Goal: Find specific page/section: Find specific page/section

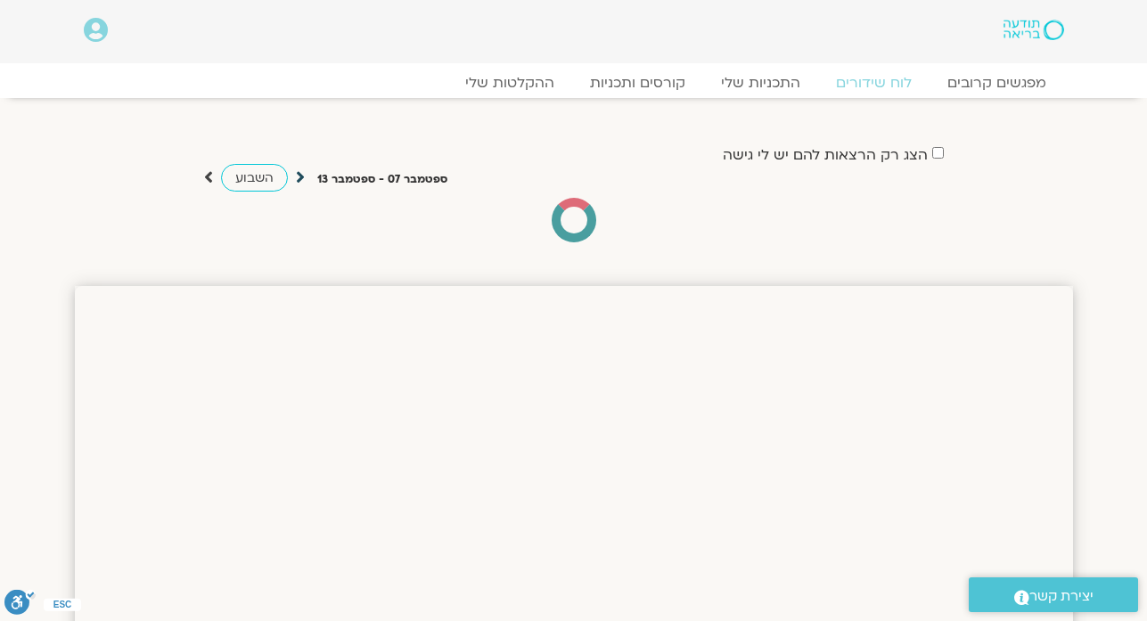
click at [300, 180] on icon at bounding box center [300, 177] width 9 height 18
click at [300, 172] on icon at bounding box center [300, 177] width 9 height 18
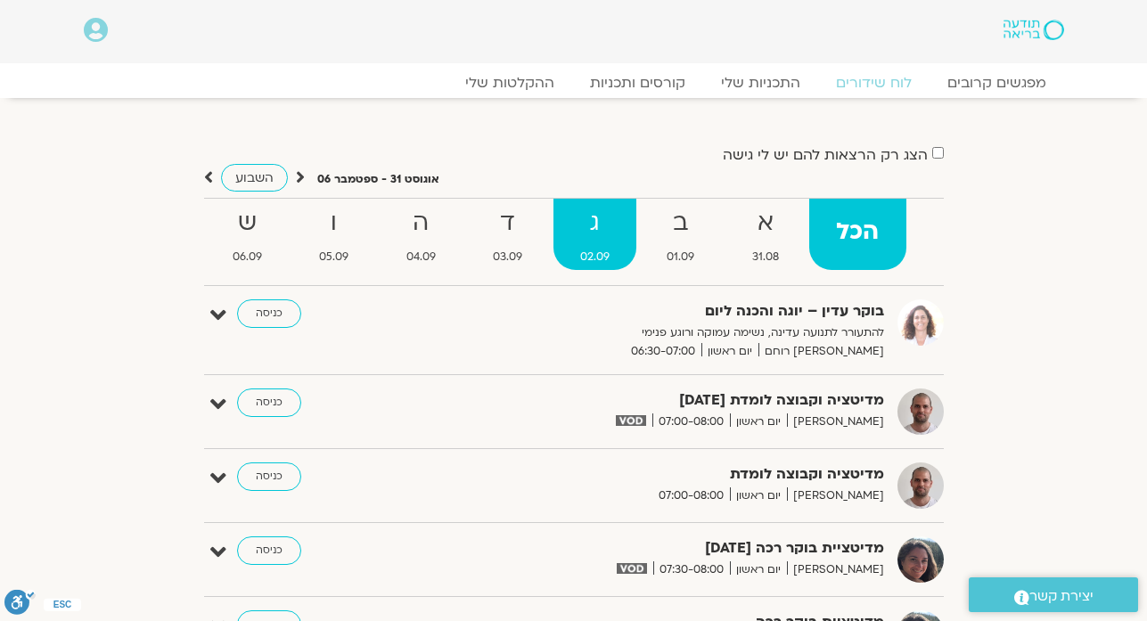
click at [596, 234] on strong "ג" at bounding box center [596, 223] width 84 height 40
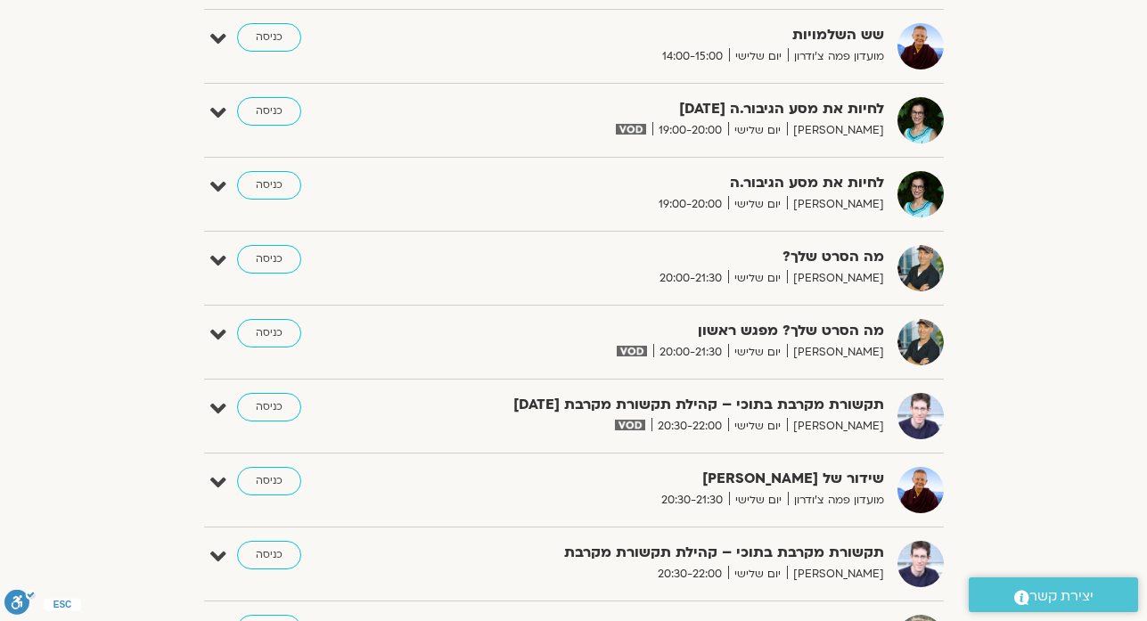
scroll to position [1177, 0]
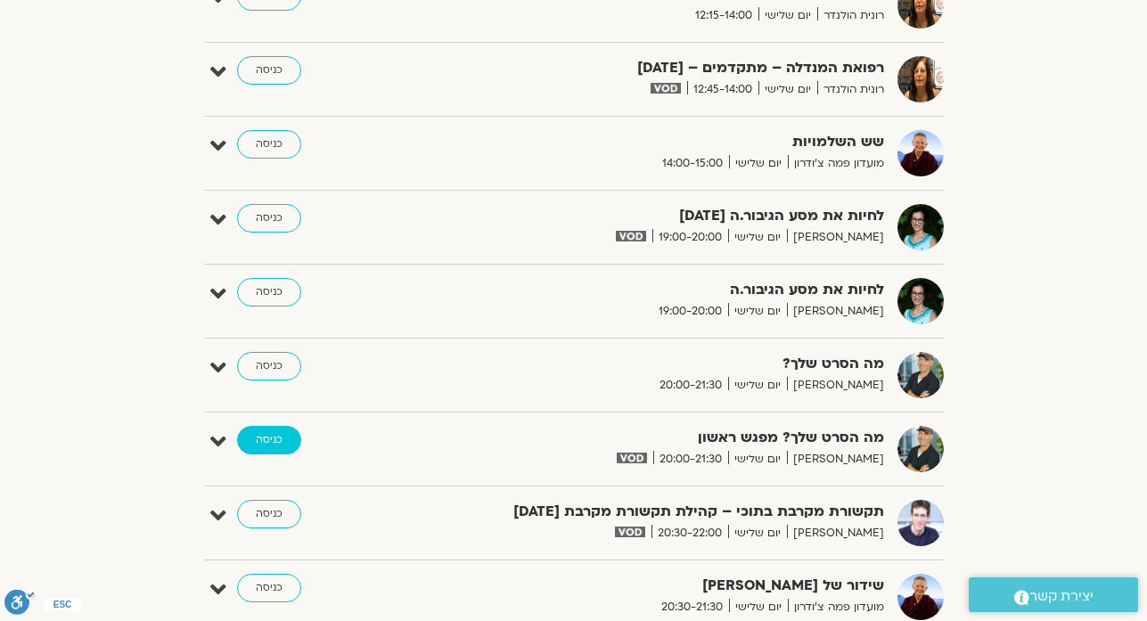
click at [278, 435] on link "כניסה" at bounding box center [269, 440] width 64 height 29
